Goal: Share content: Share content

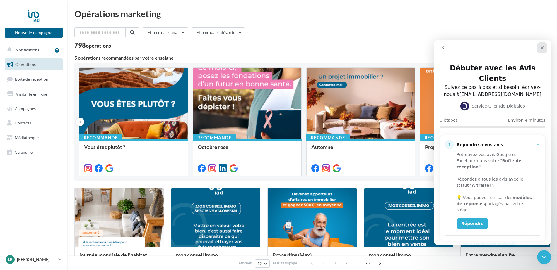
click at [539, 47] on div "Fermer" at bounding box center [541, 47] width 11 height 11
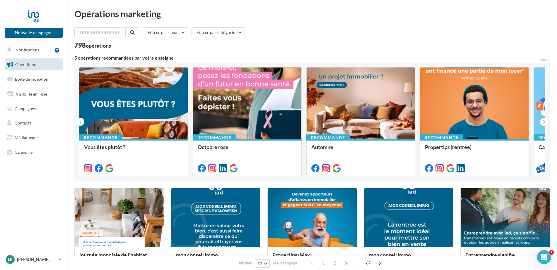
click at [480, 112] on div at bounding box center [474, 104] width 108 height 73
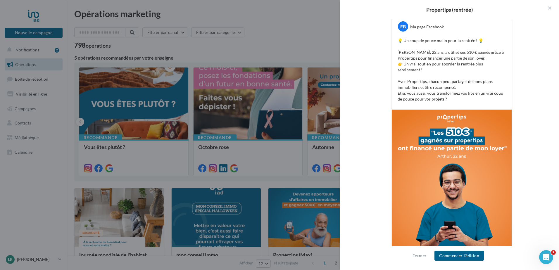
scroll to position [117, 0]
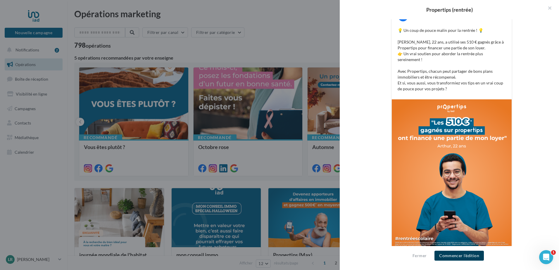
click at [454, 256] on button "Commencer l'édition" at bounding box center [459, 256] width 49 height 10
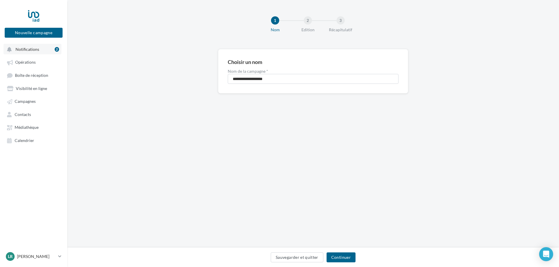
click at [29, 48] on span "Notifications" at bounding box center [28, 49] width 24 height 5
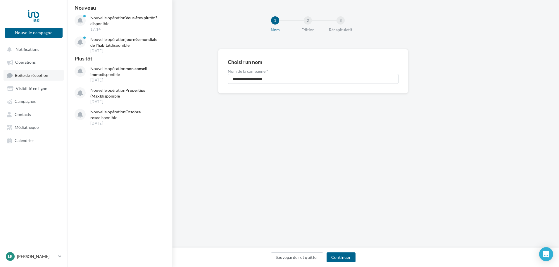
click at [35, 77] on span "Boîte de réception" at bounding box center [31, 75] width 33 height 5
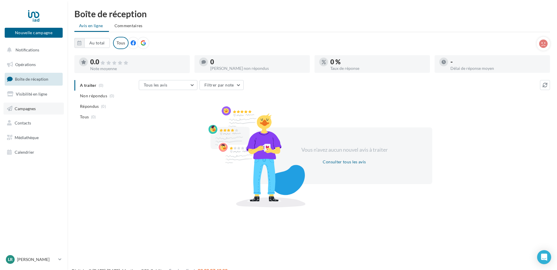
click at [28, 108] on span "Campagnes" at bounding box center [25, 108] width 21 height 5
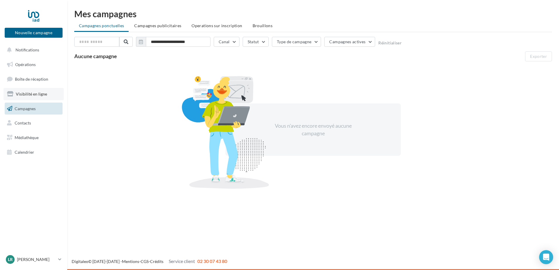
click at [25, 92] on span "Visibilité en ligne" at bounding box center [31, 94] width 31 height 5
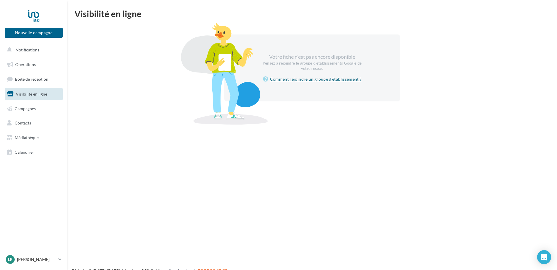
click at [325, 80] on link "Comment rejoindre un groupe d'établissement ?" at bounding box center [312, 79] width 99 height 7
click at [29, 50] on span "Notifications" at bounding box center [28, 49] width 24 height 5
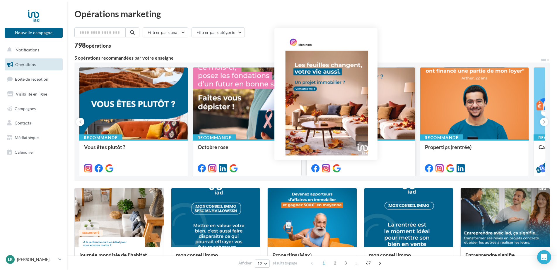
click at [323, 170] on icon at bounding box center [326, 168] width 8 height 8
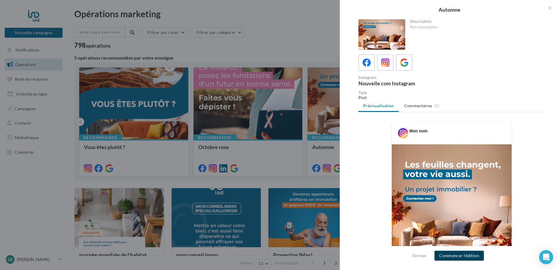
click at [466, 256] on button "Commencer l'édition" at bounding box center [459, 256] width 49 height 10
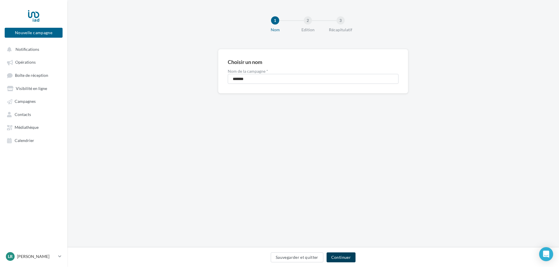
click at [345, 261] on button "Continuer" at bounding box center [341, 258] width 29 height 10
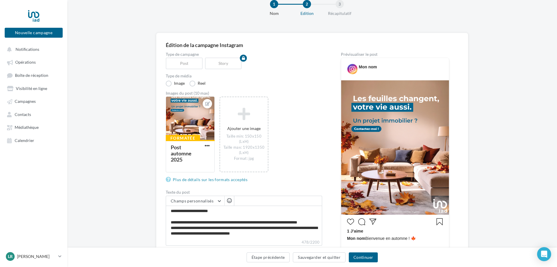
scroll to position [29, 0]
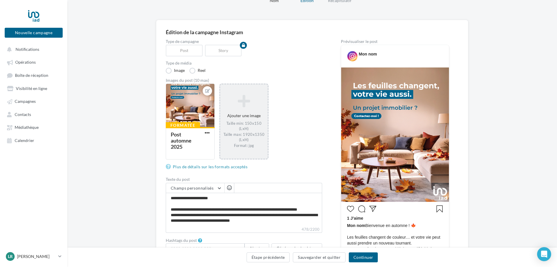
click at [247, 119] on div "Ajouter une image Taille min: 150x150 (LxH) Taille max: 1920x1350 (LxH) Format:…" at bounding box center [243, 121] width 47 height 59
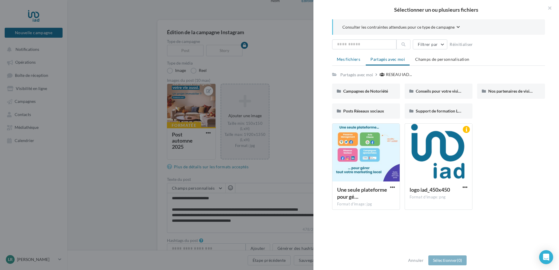
click at [343, 58] on span "Mes fichiers" at bounding box center [348, 59] width 23 height 5
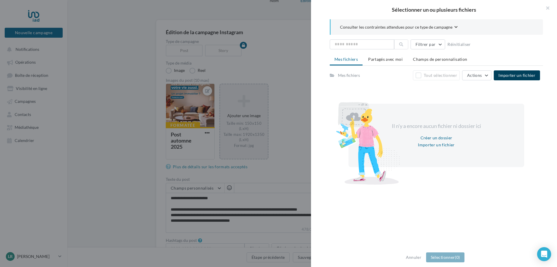
click at [507, 75] on span "Importer un fichier" at bounding box center [516, 75] width 37 height 5
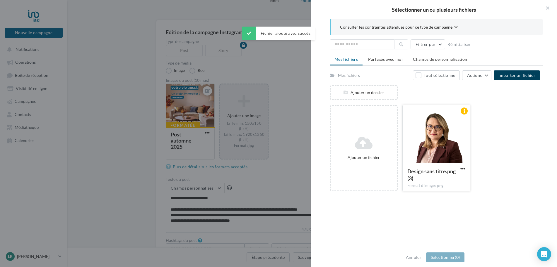
click at [441, 137] on div at bounding box center [435, 134] width 67 height 59
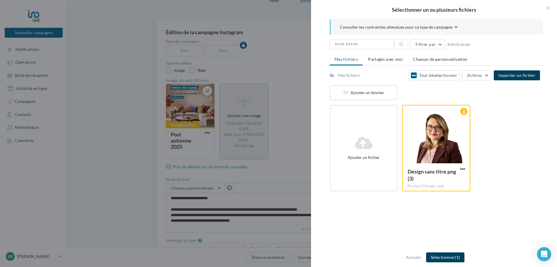
click at [454, 253] on button "Sélectionner (1)" at bounding box center [445, 258] width 38 height 10
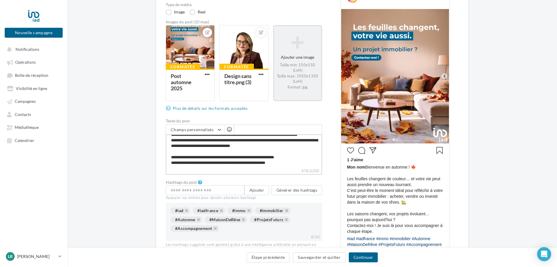
scroll to position [22, 0]
click at [178, 211] on div "#iad" at bounding box center [180, 210] width 20 height 6
click at [200, 210] on div "#iadfrance" at bounding box center [209, 210] width 32 height 6
click at [184, 188] on input "text" at bounding box center [205, 190] width 79 height 10
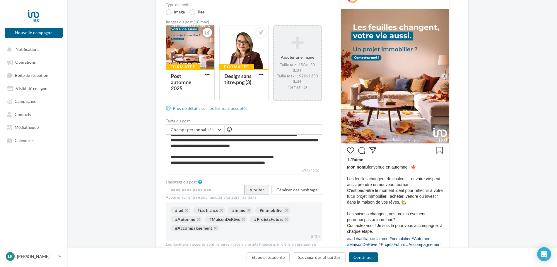
click at [253, 190] on button "Ajouter" at bounding box center [256, 190] width 25 height 10
click at [207, 191] on input "text" at bounding box center [205, 190] width 79 height 10
type input "*"
click at [300, 192] on button "Générer des hashtags" at bounding box center [296, 190] width 51 height 10
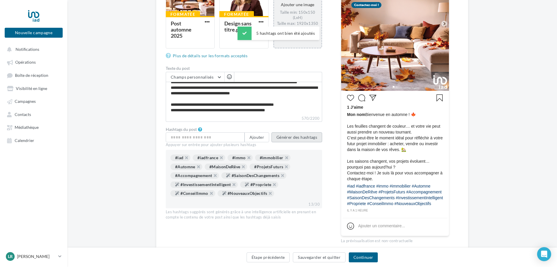
scroll to position [146, 0]
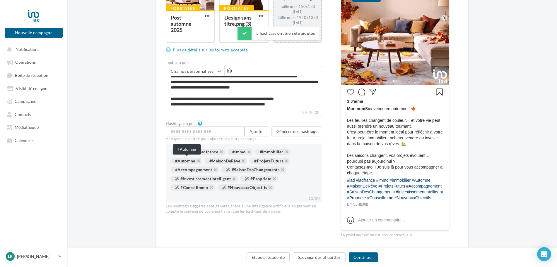
click at [188, 161] on div "#Automne" at bounding box center [186, 161] width 32 height 6
click at [230, 159] on div "#MaisonDeRêve" at bounding box center [226, 161] width 43 height 6
click at [270, 163] on div "#ProjetsFuturs" at bounding box center [269, 161] width 41 height 6
click at [365, 261] on button "Continuer" at bounding box center [363, 258] width 29 height 10
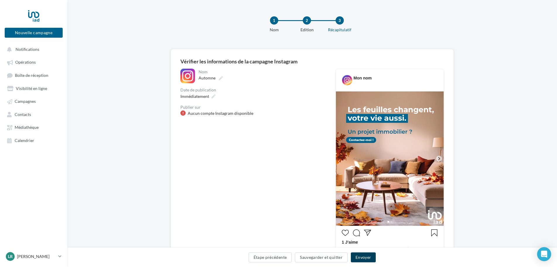
click at [365, 257] on button "Envoyer" at bounding box center [363, 258] width 25 height 10
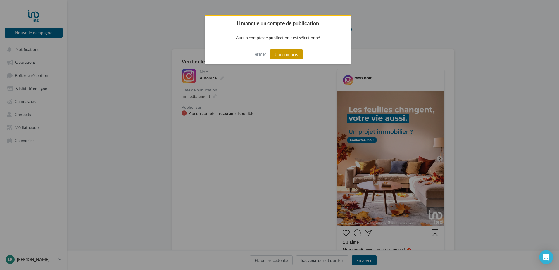
click at [282, 52] on button "J'ai compris" at bounding box center [286, 54] width 33 height 10
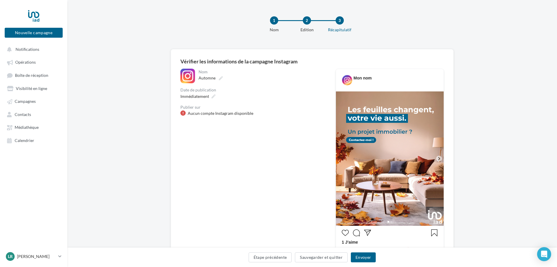
click at [233, 114] on div "Aucun compte Instagram disponible" at bounding box center [221, 114] width 66 height 6
click at [222, 77] on icon at bounding box center [221, 78] width 4 height 4
click at [222, 77] on input "*******" at bounding box center [224, 79] width 52 height 10
click at [243, 115] on div "Aucun compte Instagram disponible" at bounding box center [221, 114] width 66 height 6
click at [185, 114] on div at bounding box center [182, 113] width 5 height 5
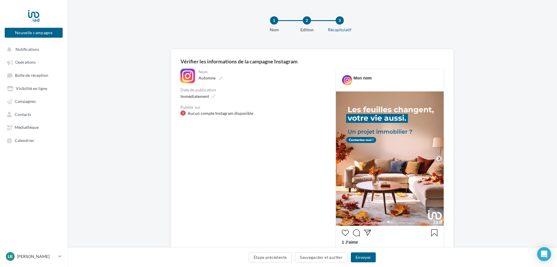
click at [266, 187] on div "Nom ******* Automne Date de publication Immédiatement Publier sur Aucun compte …" at bounding box center [253, 226] width 146 height 315
click at [279, 261] on button "Étape précédente" at bounding box center [269, 258] width 43 height 10
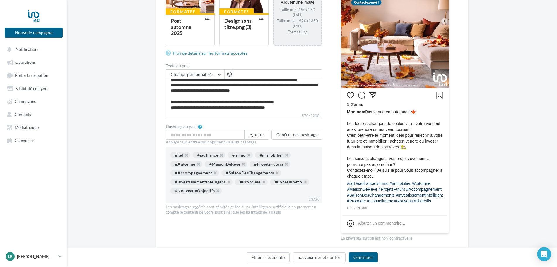
scroll to position [25, 0]
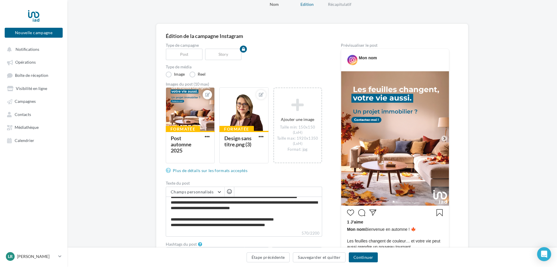
click at [365, 65] on div "Mon nom" at bounding box center [394, 57] width 105 height 15
click at [358, 44] on div "Prévisualiser le post" at bounding box center [395, 45] width 108 height 4
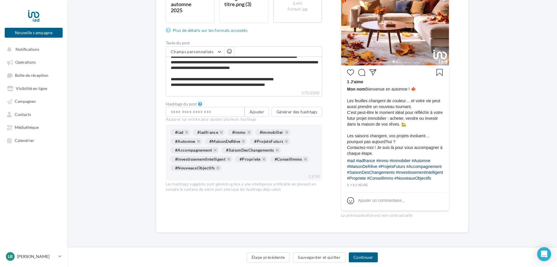
scroll to position [172, 0]
click at [364, 218] on div "La prévisualisation est non-contractuelle" at bounding box center [395, 215] width 108 height 8
click at [365, 216] on div "La prévisualisation est non-contractuelle" at bounding box center [395, 215] width 108 height 8
click at [15, 142] on span "Calendrier" at bounding box center [25, 140] width 20 height 5
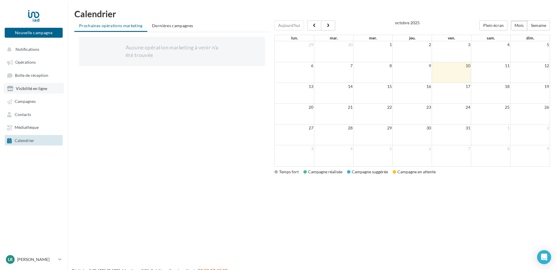
click at [35, 90] on span "Visibilité en ligne" at bounding box center [31, 88] width 31 height 5
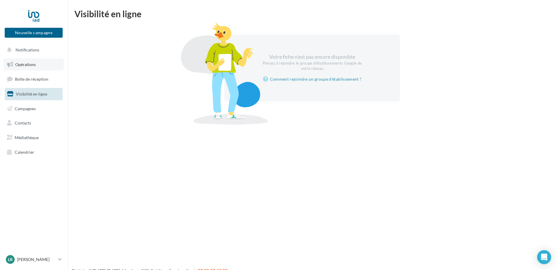
click at [32, 61] on link "Opérations" at bounding box center [34, 65] width 60 height 12
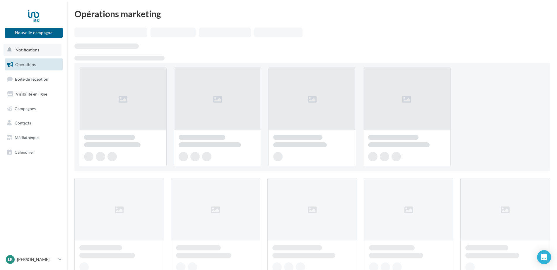
click at [35, 47] on span "Notifications" at bounding box center [28, 49] width 24 height 5
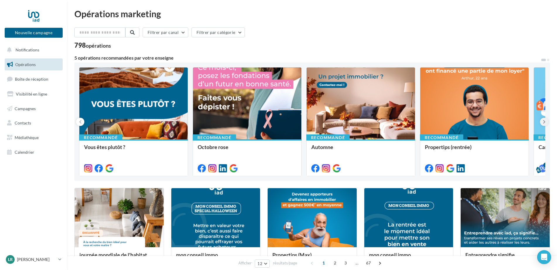
click at [543, 122] on icon at bounding box center [544, 122] width 3 height 6
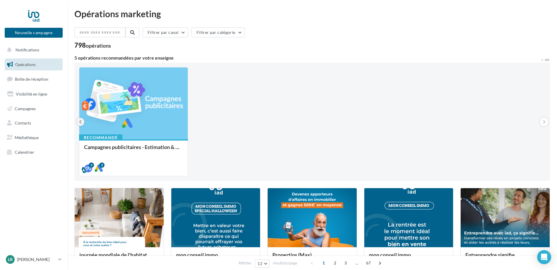
click at [82, 120] on button at bounding box center [80, 122] width 8 height 8
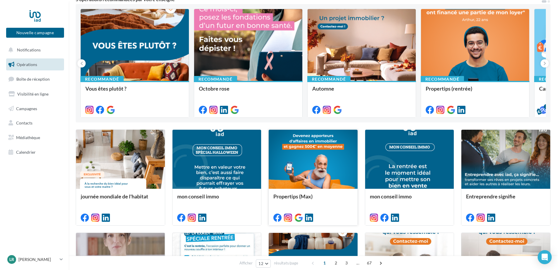
scroll to position [29, 0]
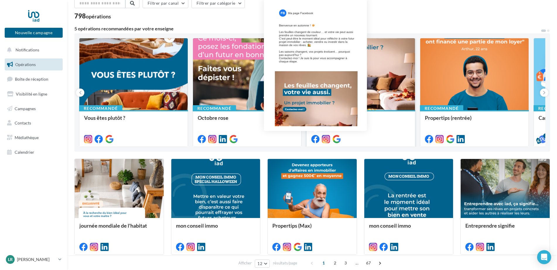
click at [315, 139] on icon at bounding box center [315, 139] width 8 height 8
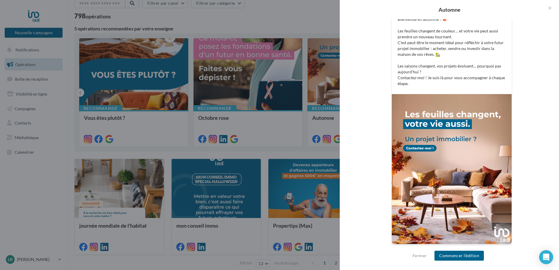
scroll to position [128, 0]
click at [454, 259] on button "Commencer l'édition" at bounding box center [459, 256] width 49 height 10
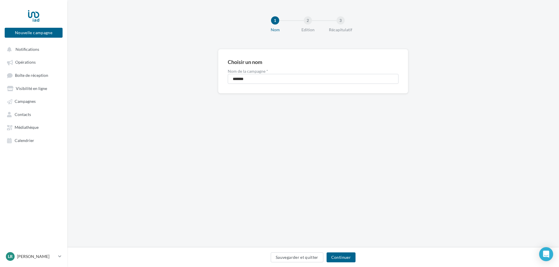
click at [360, 261] on div "Sauvegarder et quitter Continuer" at bounding box center [313, 259] width 483 height 12
click at [351, 260] on button "Continuer" at bounding box center [341, 258] width 29 height 10
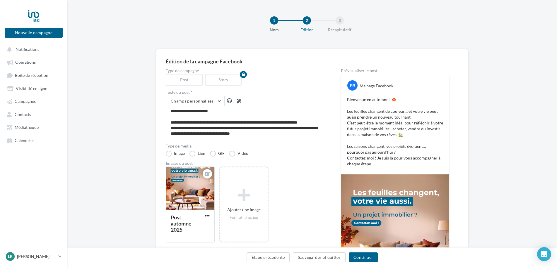
click at [363, 85] on div "Ma page Facebook" at bounding box center [376, 86] width 34 height 6
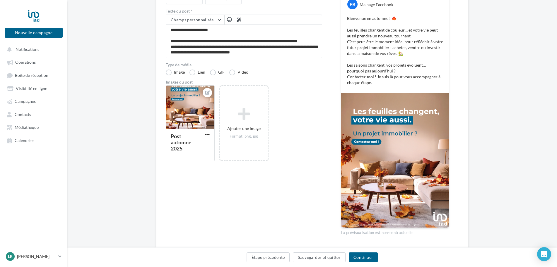
scroll to position [99, 0]
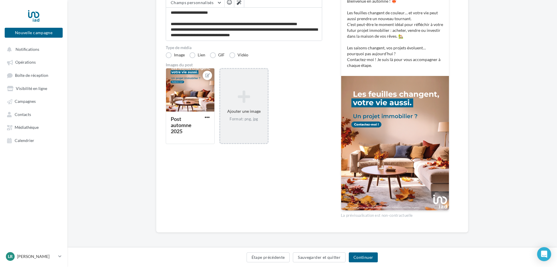
click at [246, 100] on icon at bounding box center [243, 97] width 42 height 14
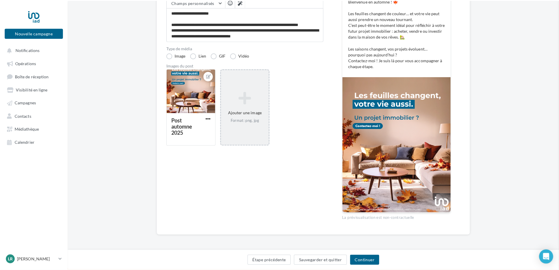
scroll to position [96, 0]
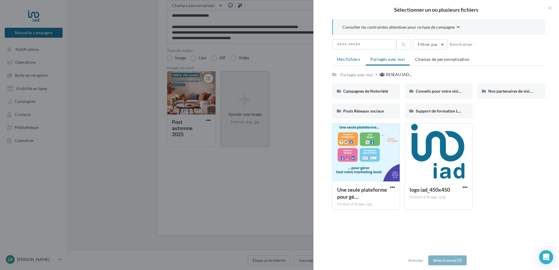
click at [341, 59] on span "Mes fichiers" at bounding box center [348, 59] width 23 height 5
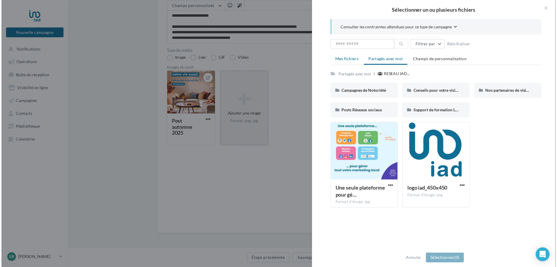
scroll to position [99, 0]
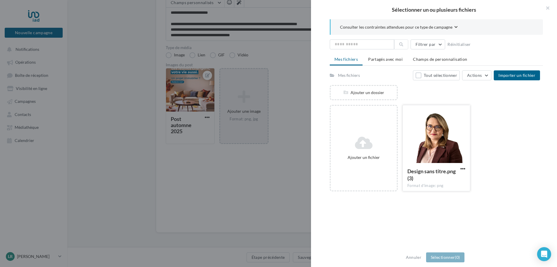
drag, startPoint x: 417, startPoint y: 119, endPoint x: 416, endPoint y: 131, distance: 11.5
click at [417, 120] on div at bounding box center [435, 134] width 67 height 59
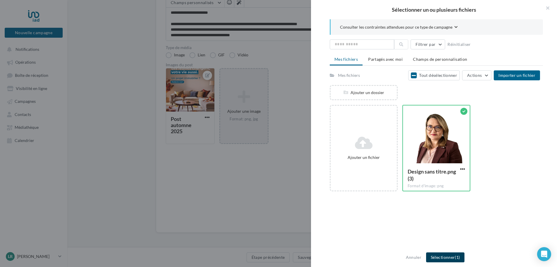
click at [438, 257] on button "Sélectionner (1)" at bounding box center [445, 258] width 38 height 10
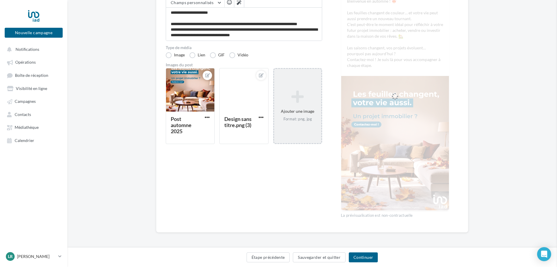
scroll to position [72, 0]
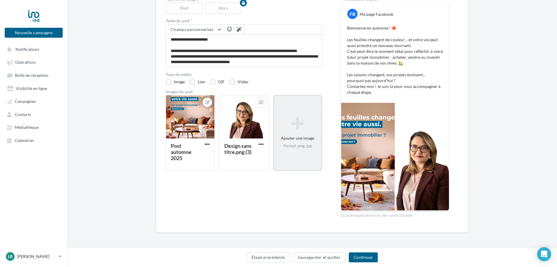
drag, startPoint x: 370, startPoint y: 188, endPoint x: 395, endPoint y: 181, distance: 25.6
click at [395, 181] on div at bounding box center [395, 157] width 108 height 108
click at [365, 141] on div at bounding box center [368, 157] width 54 height 108
drag, startPoint x: 240, startPoint y: 124, endPoint x: 240, endPoint y: 131, distance: 7.0
click at [240, 131] on div at bounding box center [243, 117] width 48 height 44
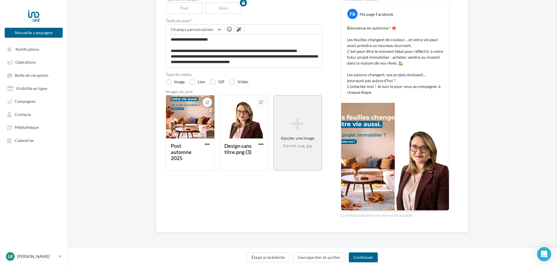
click at [219, 171] on div "Sélectionner un fichier Consulter les contraintes attendues pour ce type de cam…" at bounding box center [243, 171] width 49 height 0
click at [205, 102] on icon at bounding box center [207, 102] width 5 height 4
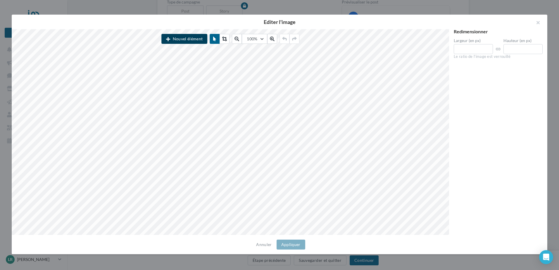
click at [190, 37] on button "Nouvel élément" at bounding box center [185, 39] width 46 height 10
click at [536, 20] on button "button" at bounding box center [535, 24] width 23 height 18
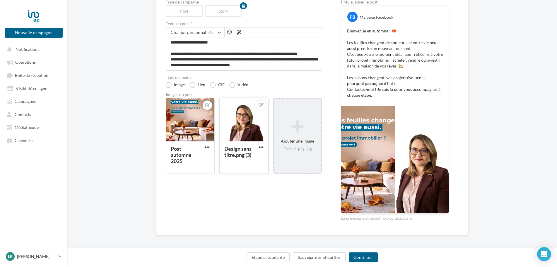
click at [228, 111] on div at bounding box center [243, 120] width 48 height 44
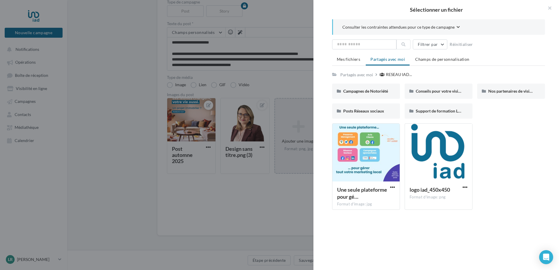
click at [264, 108] on div at bounding box center [279, 135] width 559 height 270
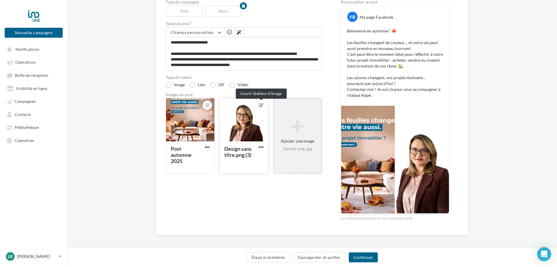
click at [260, 103] on icon at bounding box center [261, 105] width 5 height 4
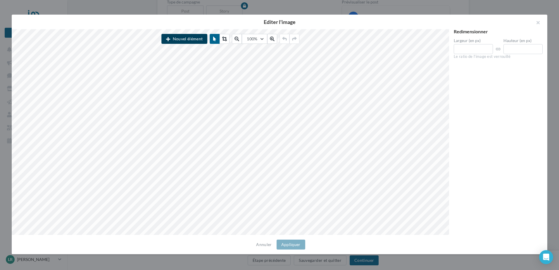
click at [195, 41] on button "Nouvel élément" at bounding box center [185, 39] width 46 height 10
click at [538, 23] on button "button" at bounding box center [535, 24] width 23 height 18
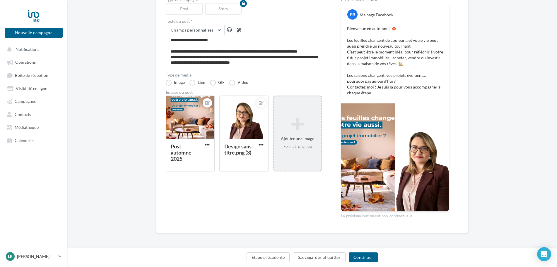
scroll to position [72, 0]
